Goal: Task Accomplishment & Management: Use online tool/utility

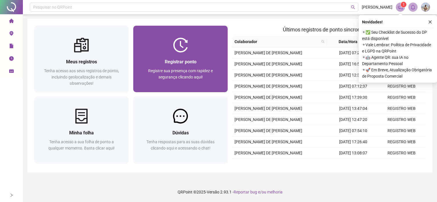
click at [178, 65] on div "Registrar ponto" at bounding box center [180, 61] width 81 height 7
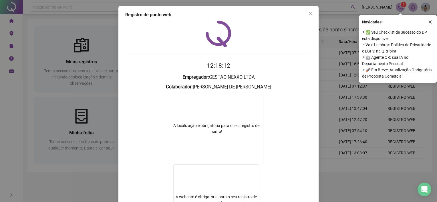
click at [330, 104] on div "Registro [PERSON_NAME] web 12:18:12 Empregador : GESTAO NEXXO LTDA Colaborador …" at bounding box center [218, 101] width 437 height 202
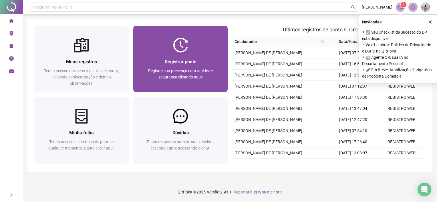
click at [216, 57] on div "Registrar ponto Registre sua presença com rapidez e segurança clicando aqui!" at bounding box center [180, 73] width 94 height 40
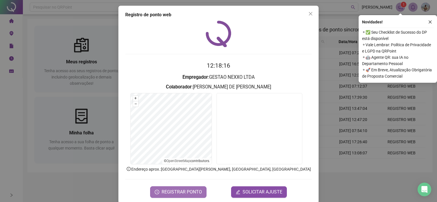
click at [188, 190] on span "REGISTRAR PONTO" at bounding box center [182, 192] width 40 height 7
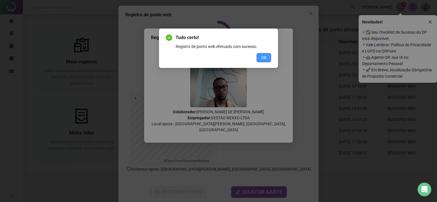
click at [263, 57] on span "OK" at bounding box center [263, 58] width 5 height 6
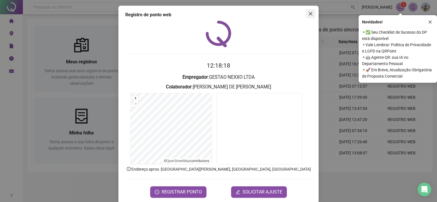
click at [308, 14] on icon "close" at bounding box center [310, 13] width 5 height 5
